Goal: Task Accomplishment & Management: Complete application form

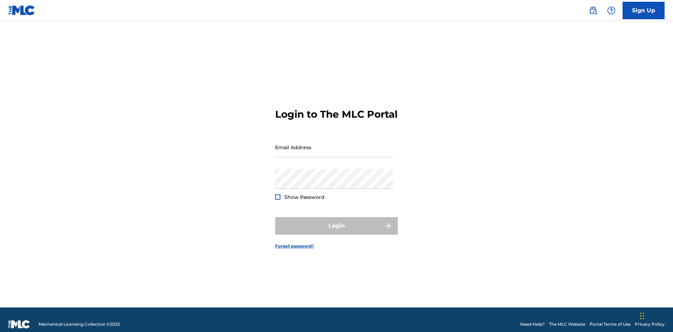
scroll to position [9, 0]
click at [334, 144] on input "Email Address" at bounding box center [334, 147] width 118 height 20
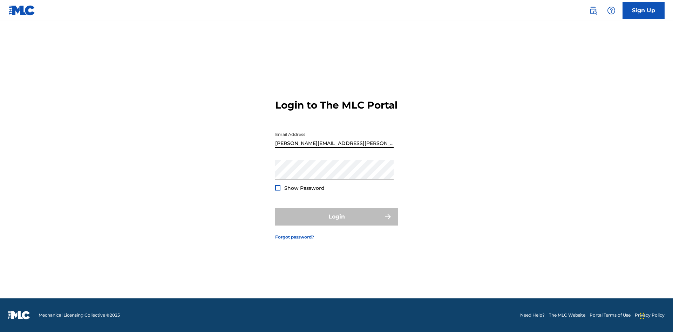
type input "[PERSON_NAME][EMAIL_ADDRESS][PERSON_NAME][DOMAIN_NAME]"
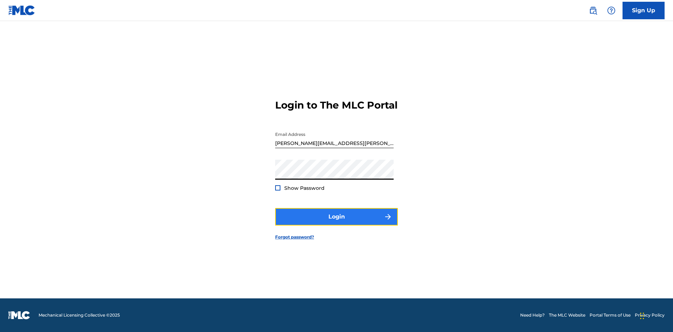
click at [336, 223] on button "Login" at bounding box center [336, 217] width 123 height 18
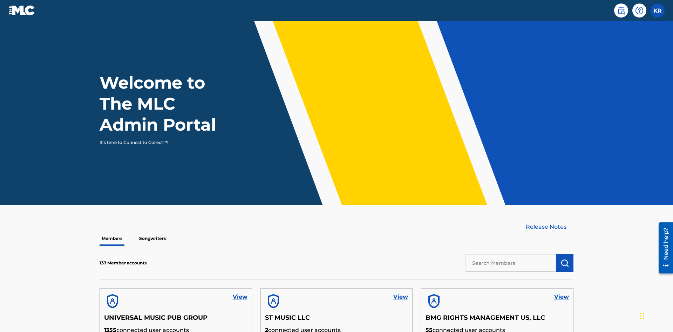
scroll to position [30, 0]
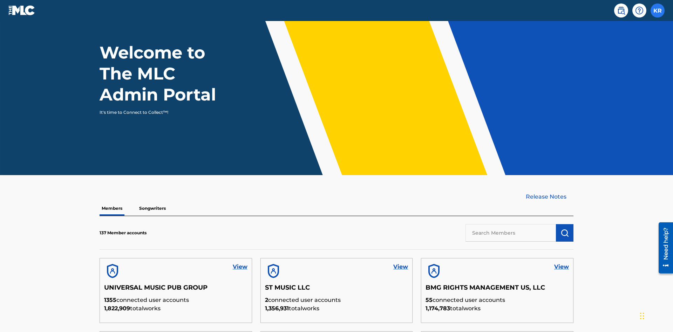
click at [657, 10] on label at bounding box center [657, 11] width 14 height 14
click at [657, 11] on input "KR [PERSON_NAME] [PERSON_NAME][EMAIL_ADDRESS][PERSON_NAME][DOMAIN_NAME] Profile…" at bounding box center [657, 11] width 0 height 0
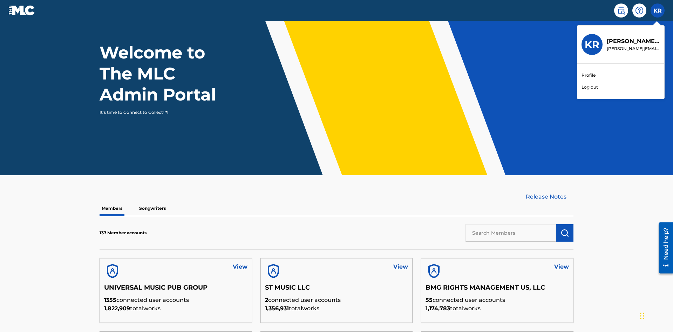
scroll to position [0, 0]
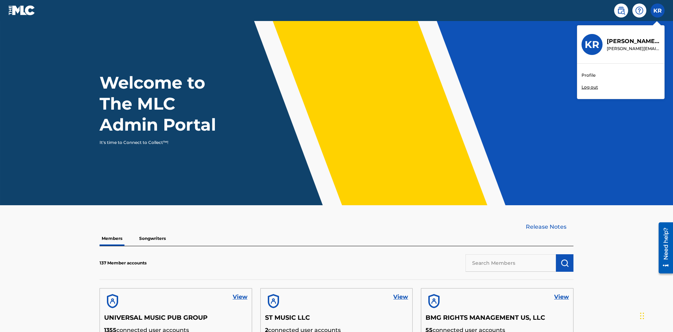
click at [588, 75] on link "Profile" at bounding box center [588, 75] width 14 height 6
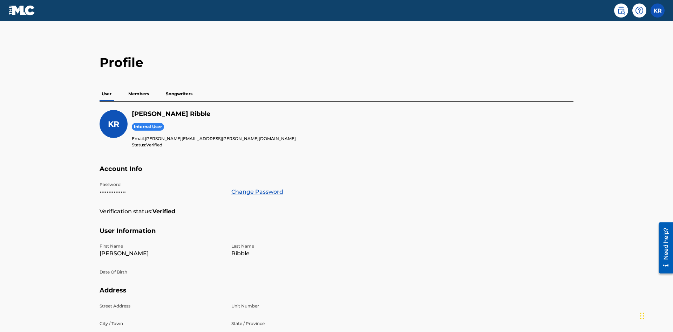
click at [139, 87] on p "Members" at bounding box center [138, 94] width 25 height 15
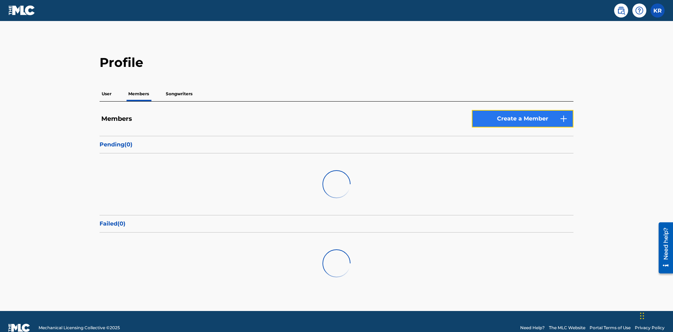
click at [522, 110] on link "Create a Member" at bounding box center [522, 119] width 102 height 18
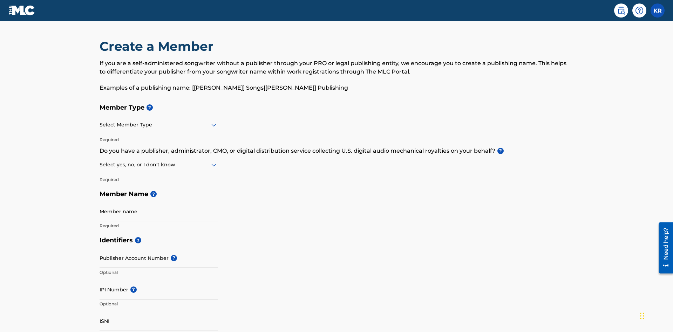
scroll to position [79, 0]
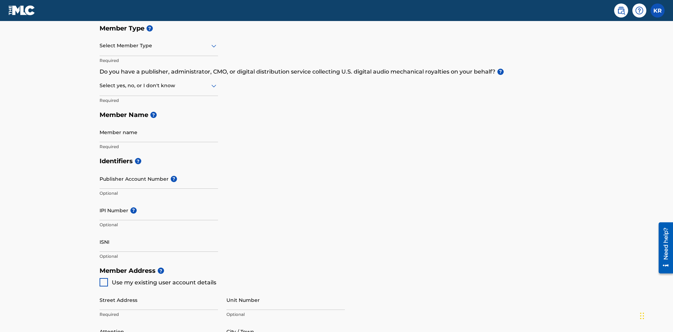
click at [100, 46] on input "text" at bounding box center [99, 45] width 1 height 7
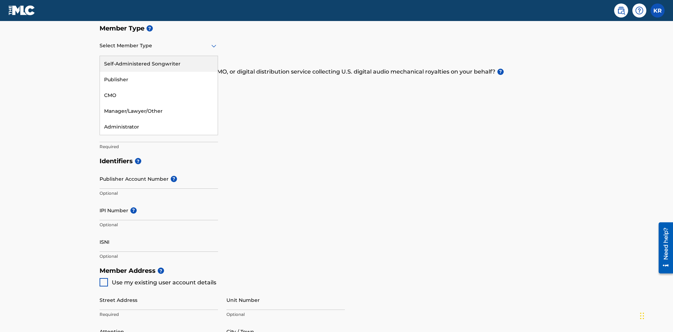
click at [159, 64] on div "Self-Administered Songwriter" at bounding box center [159, 64] width 118 height 16
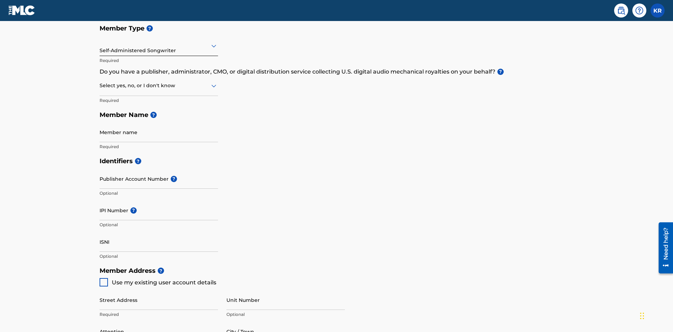
scroll to position [119, 0]
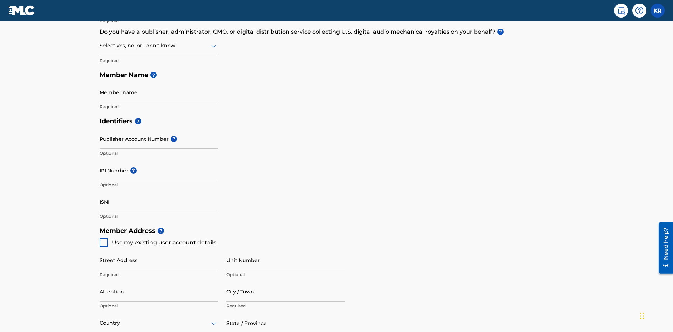
click at [100, 46] on input "text" at bounding box center [99, 45] width 1 height 7
click at [159, 80] on div "No" at bounding box center [159, 80] width 118 height 16
click at [159, 82] on input "Member name" at bounding box center [158, 92] width 118 height 20
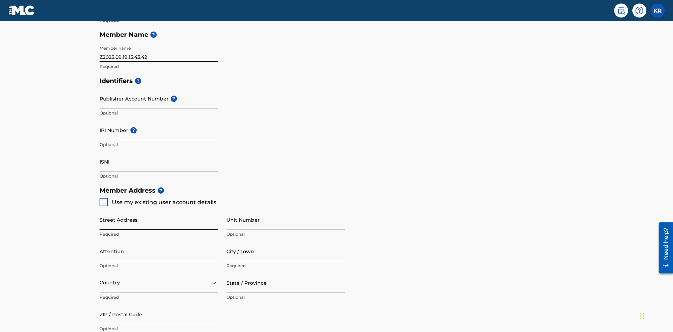
type input "Z2025.09.19.15.43.42"
click at [159, 210] on input "Street Address" at bounding box center [158, 220] width 118 height 20
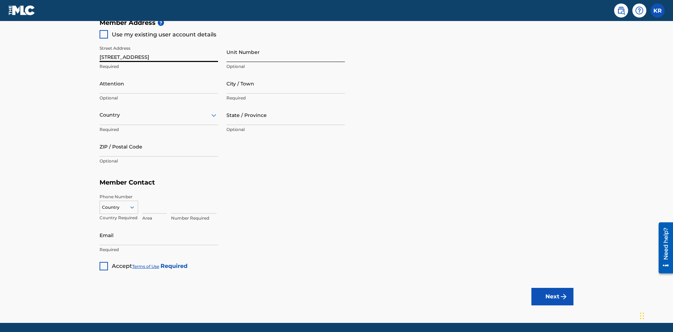
type input "[STREET_ADDRESS]"
click at [285, 52] on input "Unit Number" at bounding box center [285, 52] width 118 height 20
type input "Unit A"
click at [159, 74] on input "Attention" at bounding box center [158, 84] width 118 height 20
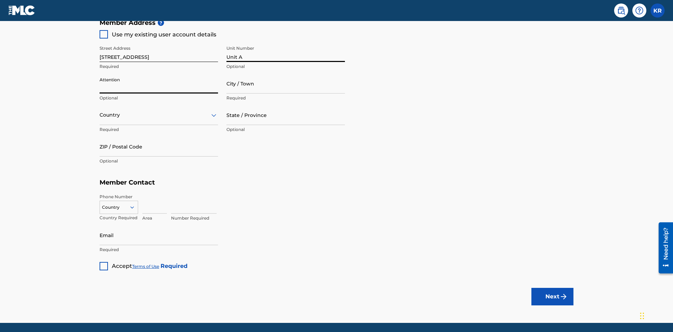
scroll to position [352, 0]
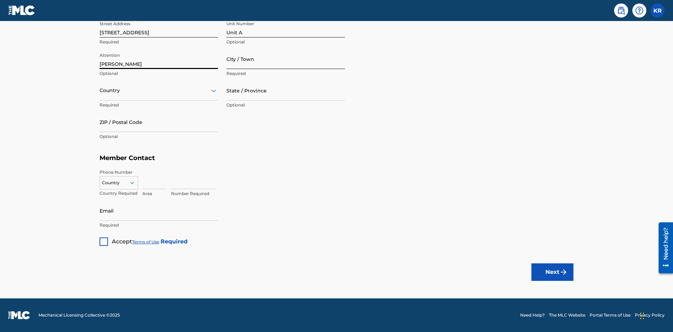
type input "[PERSON_NAME]"
click at [285, 59] on input "City / Town" at bounding box center [285, 59] width 118 height 20
type input "[GEOGRAPHIC_DATA]"
click at [100, 90] on input "text" at bounding box center [99, 90] width 1 height 7
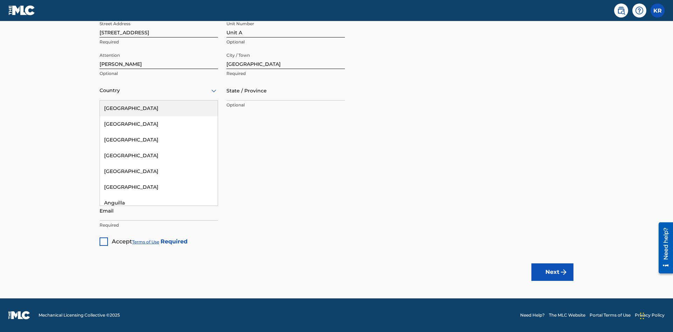
click at [159, 108] on div "[GEOGRAPHIC_DATA]" at bounding box center [159, 109] width 118 height 16
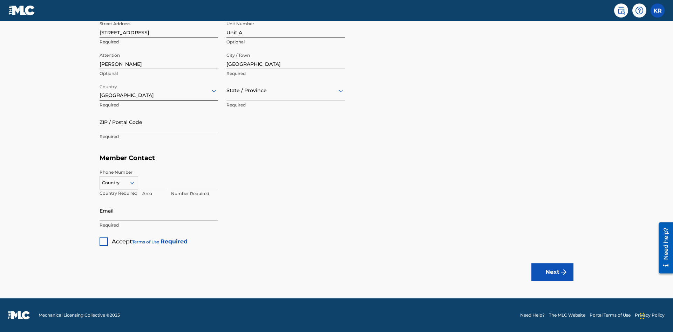
click at [227, 90] on input "text" at bounding box center [226, 90] width 1 height 7
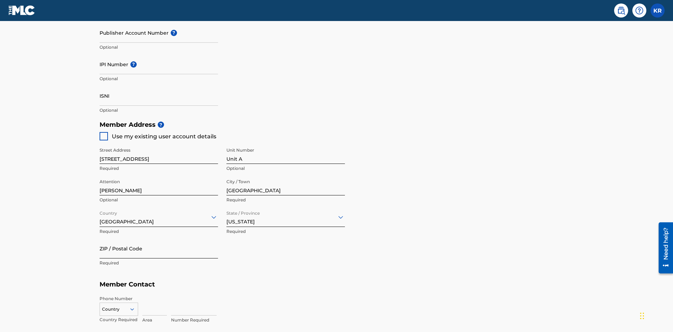
click at [159, 239] on input "ZIP / Postal Code" at bounding box center [158, 249] width 118 height 20
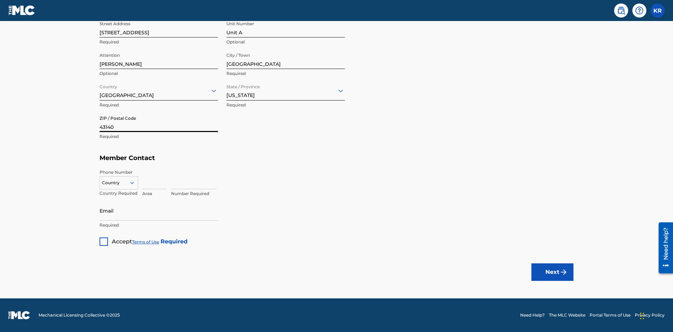
type input "43140"
click at [135, 182] on icon at bounding box center [132, 183] width 6 height 6
click at [119, 194] on div "US, [GEOGRAPHIC_DATA] +1" at bounding box center [119, 200] width 38 height 27
click at [154, 179] on input at bounding box center [154, 179] width 25 height 20
type input "740"
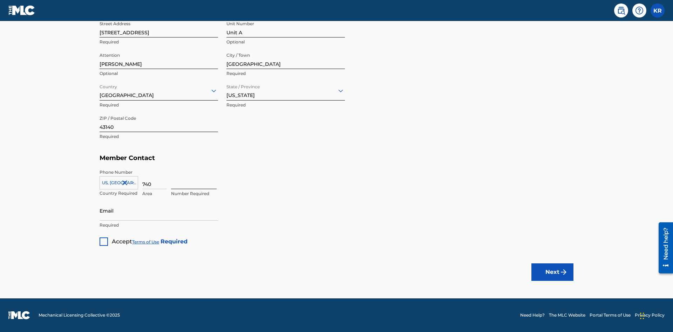
click at [194, 179] on input at bounding box center [194, 179] width 46 height 20
type input "8675309"
click at [159, 211] on input "Email" at bounding box center [158, 211] width 118 height 20
type input "[EMAIL_ADDRESS][DOMAIN_NAME]"
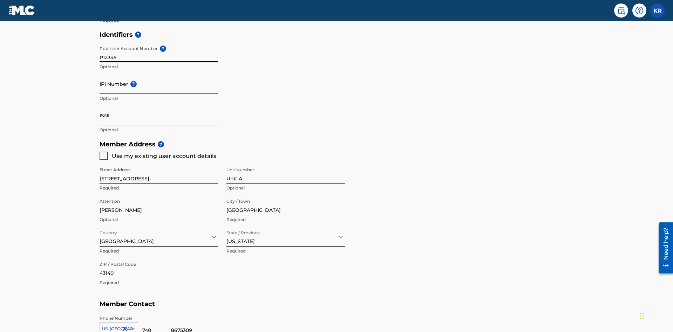
type input "P12345"
click at [159, 74] on input "IPI Number ?" at bounding box center [158, 84] width 118 height 20
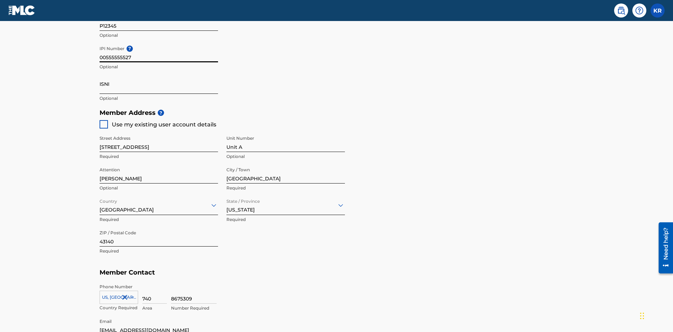
type input "00555555527"
click at [159, 74] on input "ISNI" at bounding box center [158, 84] width 118 height 20
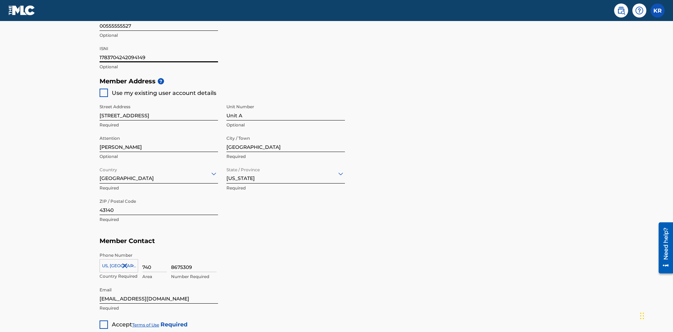
type input "1783704242094149"
click at [104, 321] on div at bounding box center [103, 325] width 8 height 8
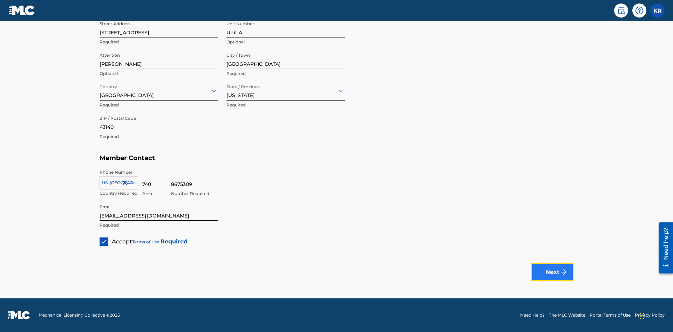
click at [552, 272] on button "Next" at bounding box center [552, 272] width 42 height 18
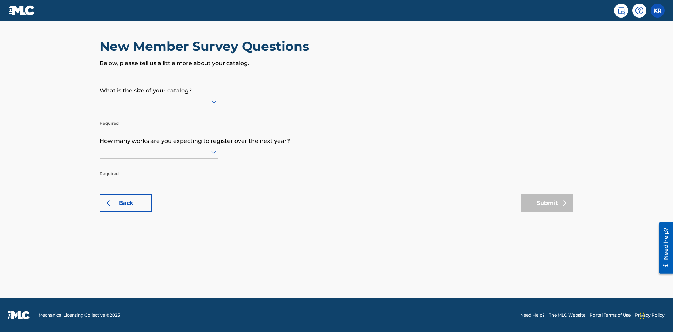
click at [100, 101] on input "text" at bounding box center [99, 101] width 1 height 7
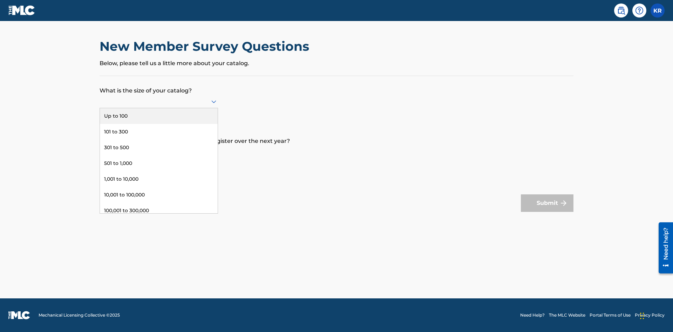
click at [159, 195] on div "10,001 to 100,000" at bounding box center [159, 195] width 118 height 16
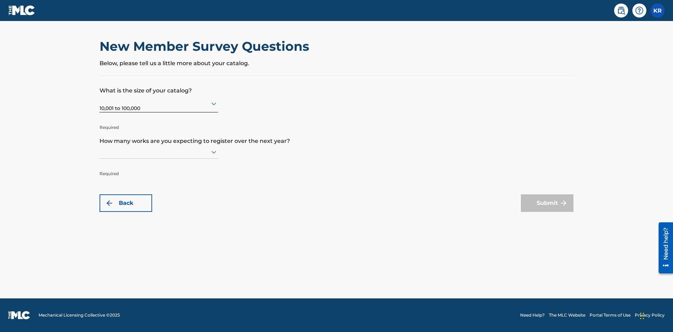
click at [100, 152] on input "text" at bounding box center [99, 151] width 1 height 7
